Goal: Browse casually

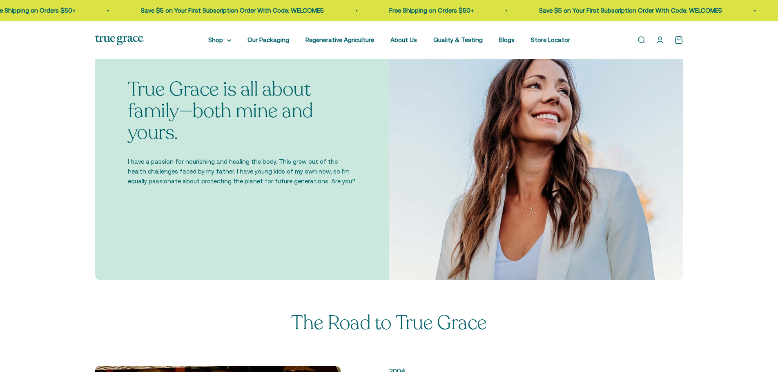
scroll to position [41, 0]
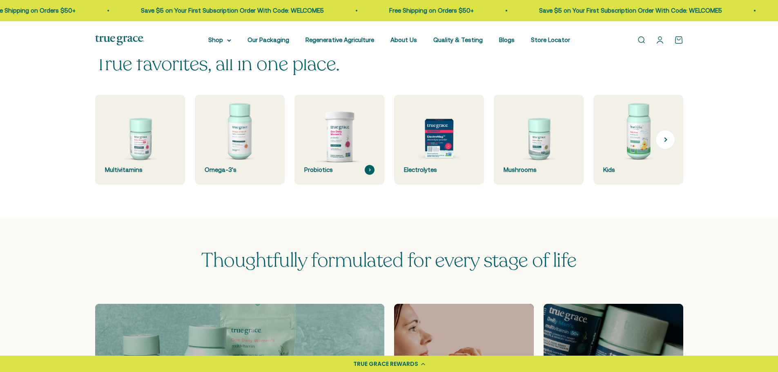
click at [353, 157] on img at bounding box center [339, 139] width 95 height 95
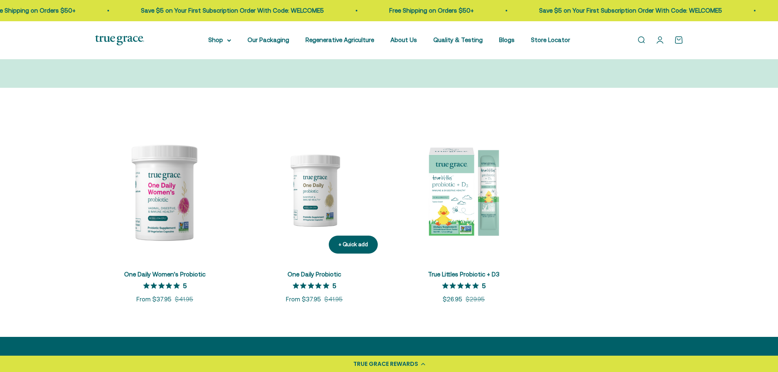
scroll to position [122, 0]
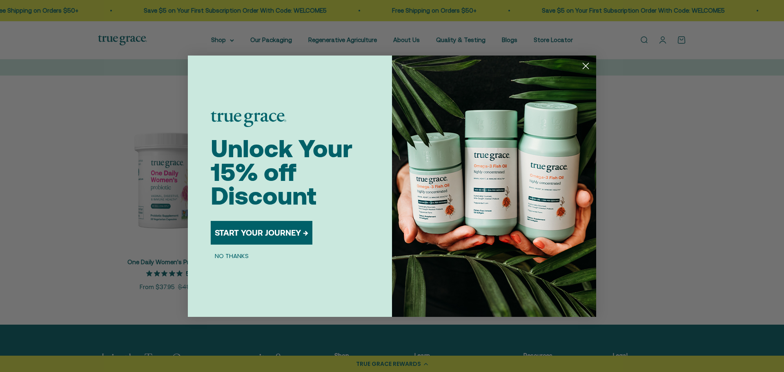
click at [585, 66] on circle "Close dialog" at bounding box center [585, 65] width 13 height 13
